Goal: Task Accomplishment & Management: Manage account settings

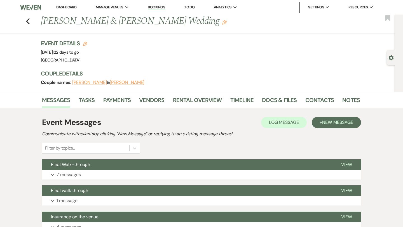
click at [62, 7] on link "Dashboard" at bounding box center [66, 7] width 20 height 5
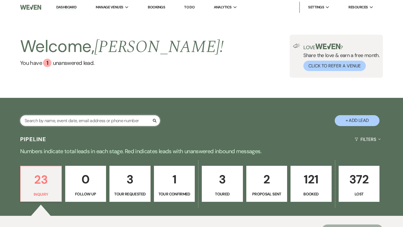
click at [77, 118] on input "text" at bounding box center [90, 120] width 140 height 11
type input "ashl"
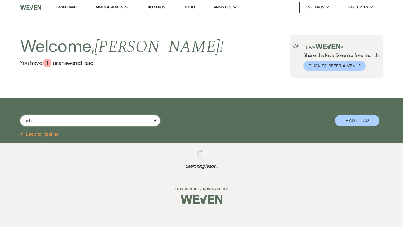
select select "6"
select select "8"
select select "5"
select select "8"
select select "5"
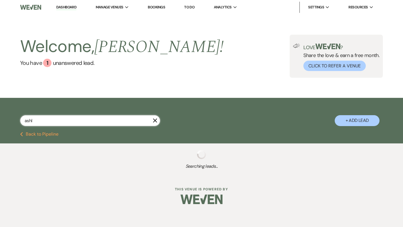
select select "8"
select select "5"
select select "8"
select select "5"
select select "8"
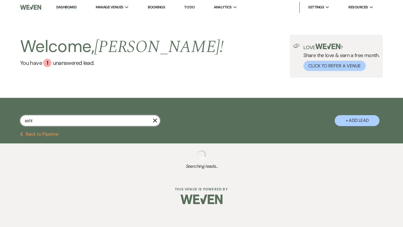
select select "5"
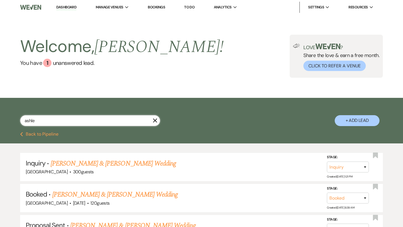
type input "[PERSON_NAME]"
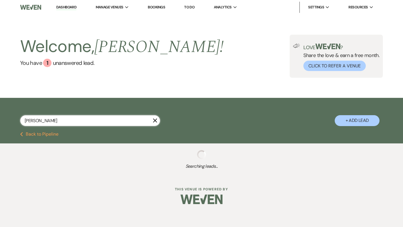
select select "6"
select select "8"
select select "5"
select select "8"
select select "5"
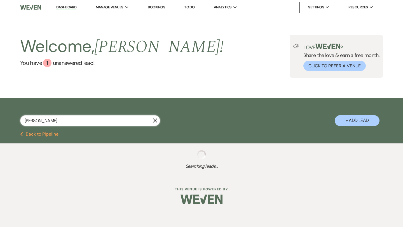
select select "8"
select select "5"
select select "8"
select select "5"
select select "8"
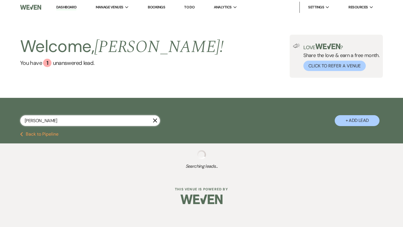
select select "5"
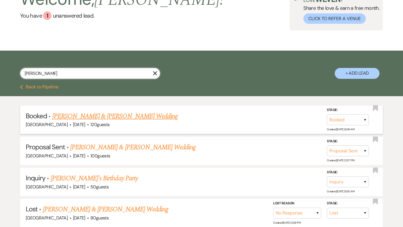
scroll to position [48, 0]
type input "[PERSON_NAME]"
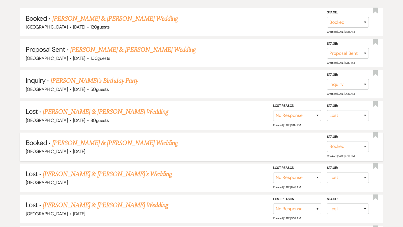
scroll to position [148, 0]
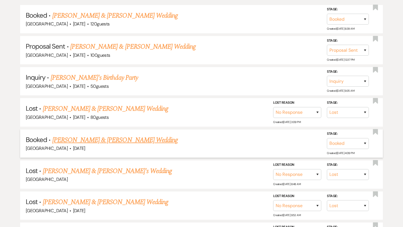
click at [109, 137] on link "[PERSON_NAME] & [PERSON_NAME] Wedding" at bounding box center [114, 140] width 125 height 10
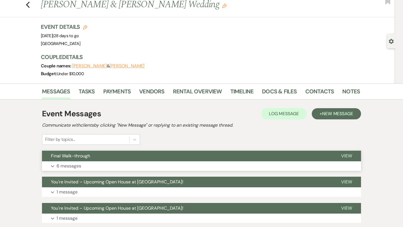
click at [157, 157] on button "Final Walk-through" at bounding box center [187, 156] width 290 height 11
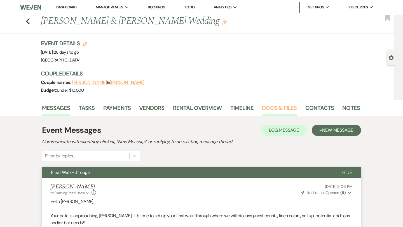
click at [290, 105] on link "Docs & Files" at bounding box center [279, 110] width 35 height 12
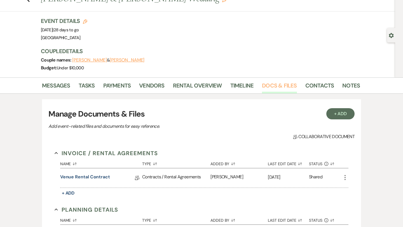
scroll to position [27, 0]
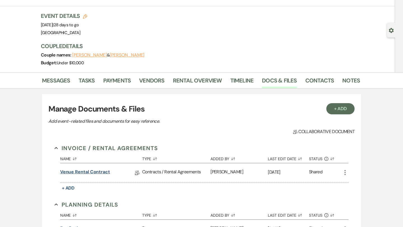
click at [105, 173] on link "Venue Rental Contract" at bounding box center [85, 173] width 50 height 9
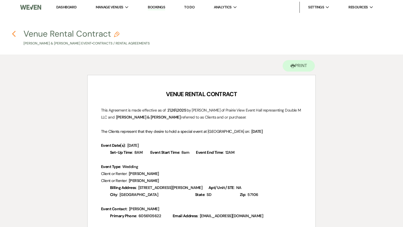
click at [12, 36] on icon "Previous" at bounding box center [14, 34] width 4 height 7
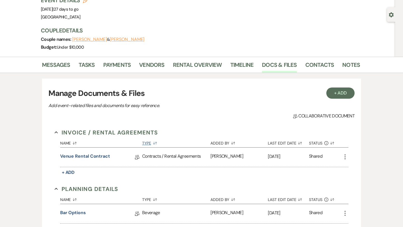
scroll to position [31, 0]
